Goal: Task Accomplishment & Management: Manage account settings

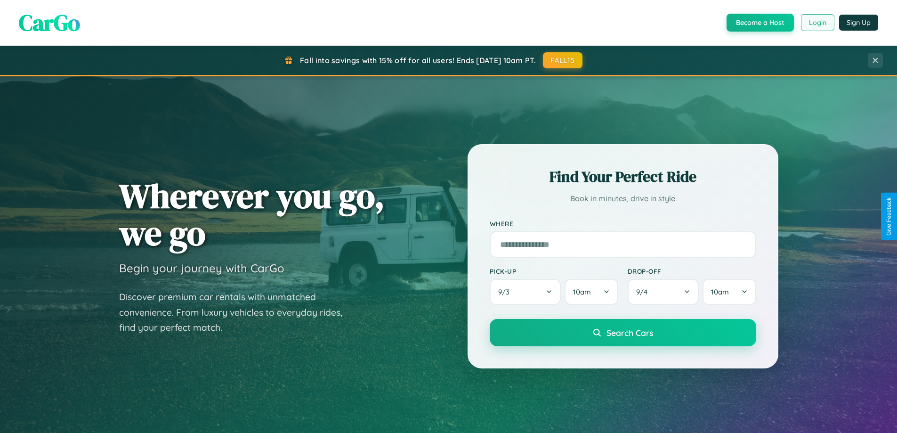
click at [817, 23] on button "Login" at bounding box center [817, 22] width 33 height 17
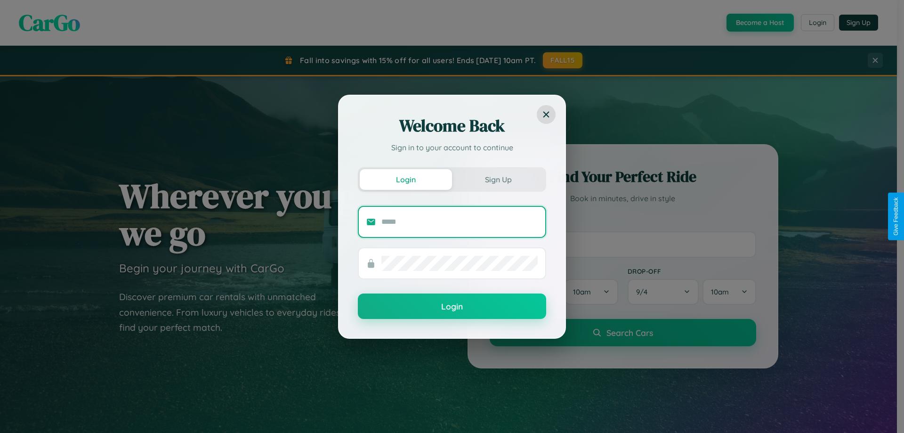
click at [460, 221] on input "text" at bounding box center [459, 221] width 156 height 15
type input "**********"
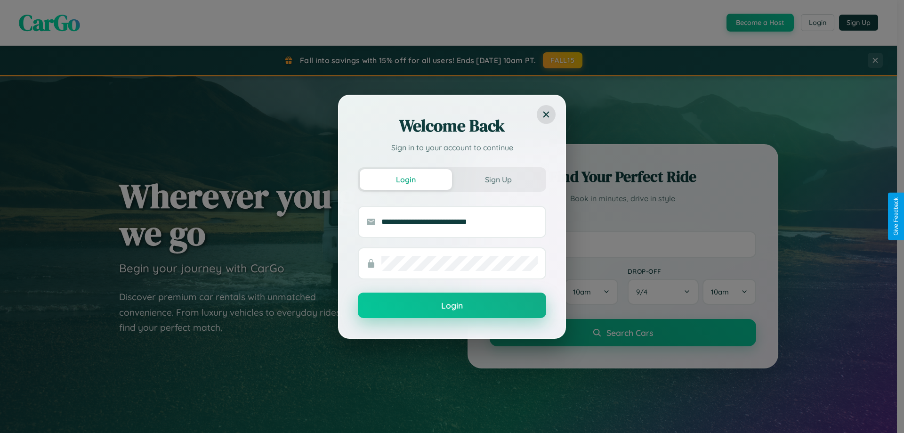
click at [452, 305] on button "Login" at bounding box center [452, 304] width 188 height 25
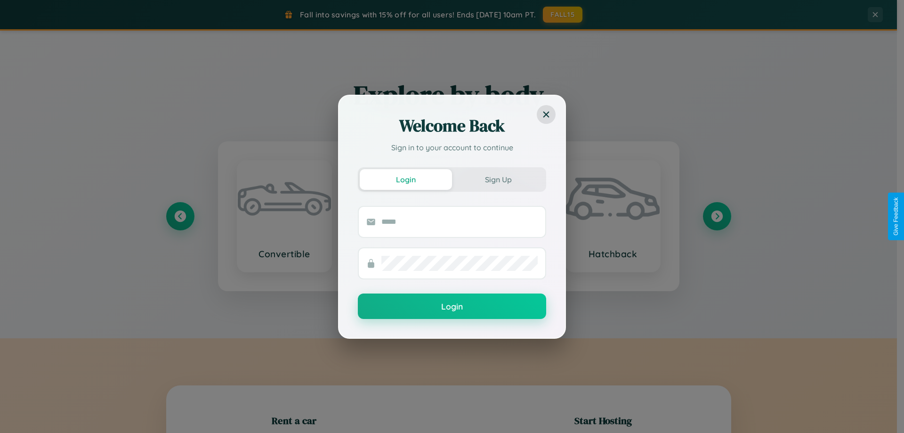
scroll to position [203, 0]
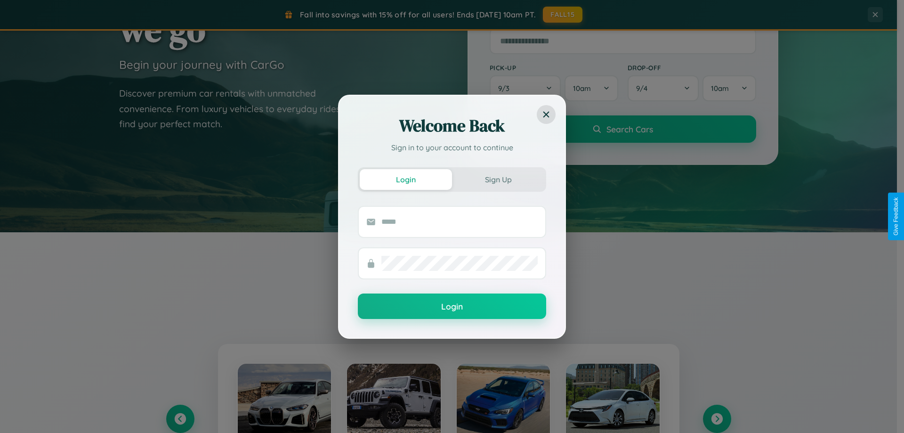
click at [180, 419] on div "Welcome Back Sign in to your account to continue Login Sign Up Login" at bounding box center [452, 216] width 904 height 433
click at [717, 419] on div "Welcome Back Sign in to your account to continue Login Sign Up Login" at bounding box center [452, 216] width 904 height 433
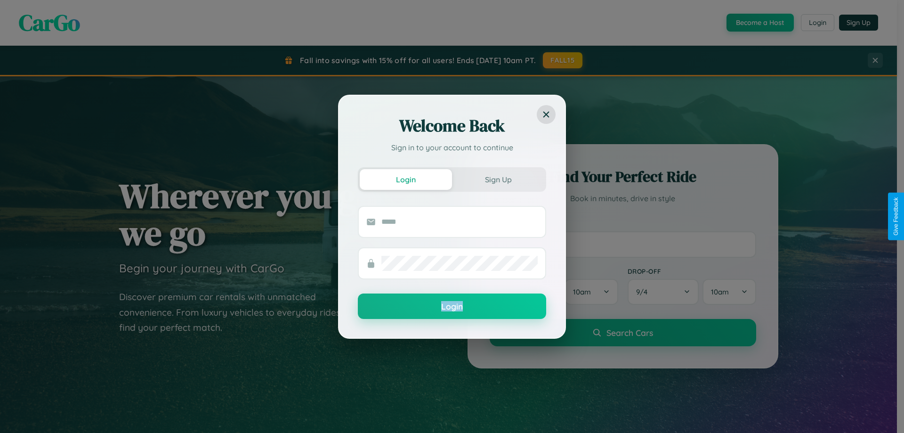
click at [563, 60] on div "Welcome Back Sign in to your account to continue Login Sign Up Login" at bounding box center [452, 216] width 904 height 433
